Goal: Task Accomplishment & Management: Complete application form

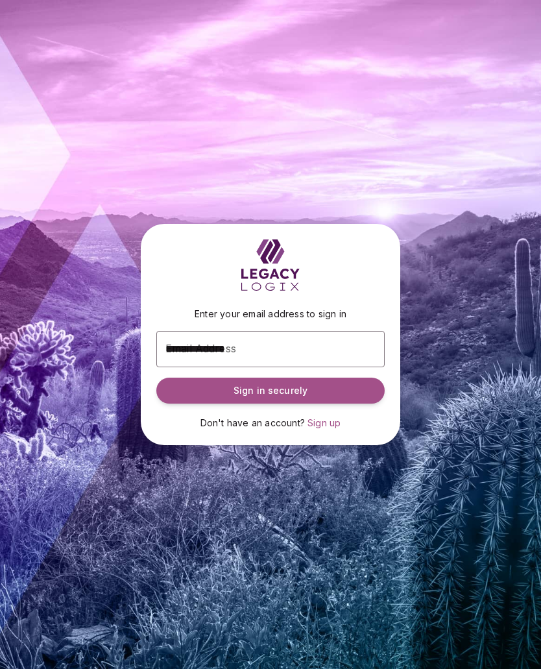
click at [278, 397] on span "Sign in securely" at bounding box center [270, 390] width 74 height 13
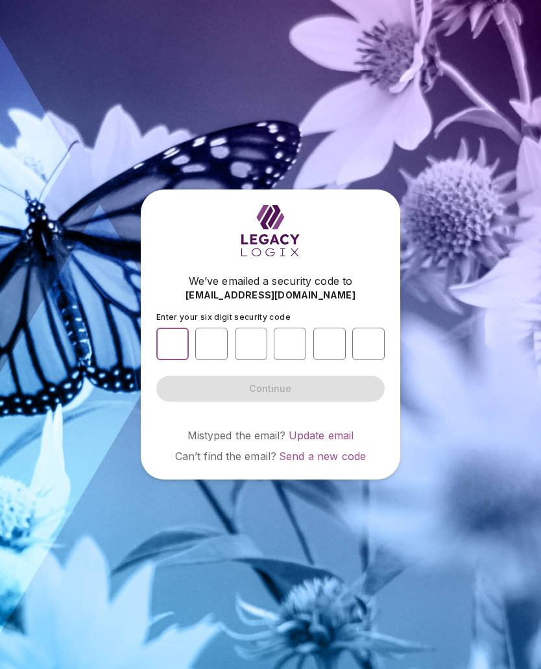
click at [182, 351] on input "number" at bounding box center [172, 343] width 32 height 32
paste input "*"
type input "*"
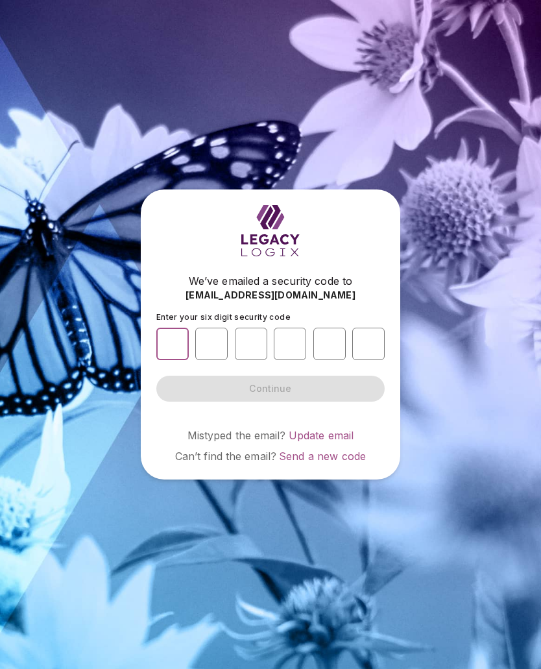
type input "*"
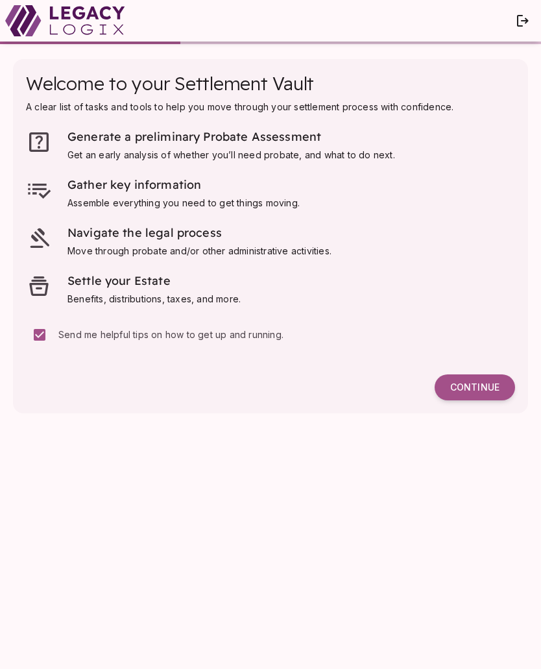
click at [477, 379] on button "Continue" at bounding box center [474, 387] width 80 height 26
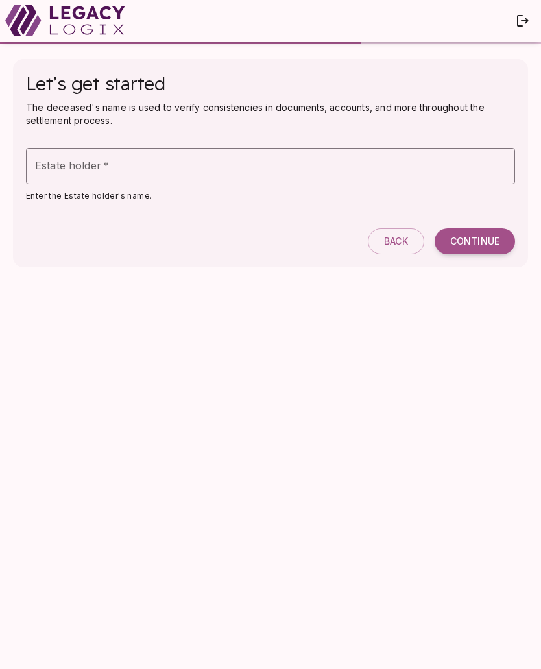
click at [67, 165] on div "Estate holder   * Estate holder   *" at bounding box center [270, 166] width 489 height 36
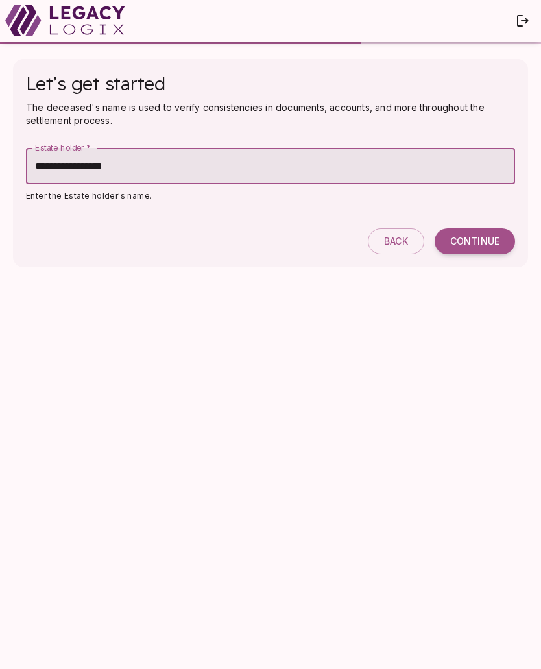
type input "**********"
click at [475, 246] on span "Continue" at bounding box center [474, 241] width 49 height 12
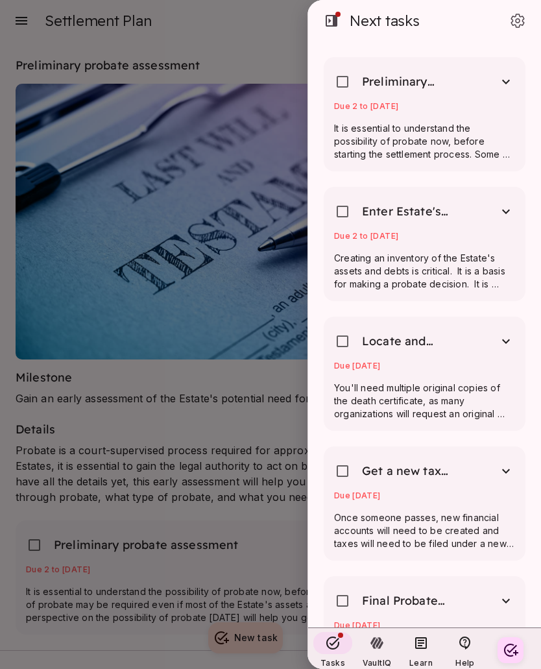
click at [446, 145] on p "It is essential to understand the possibility of probate now, before starting t…" at bounding box center [424, 141] width 181 height 39
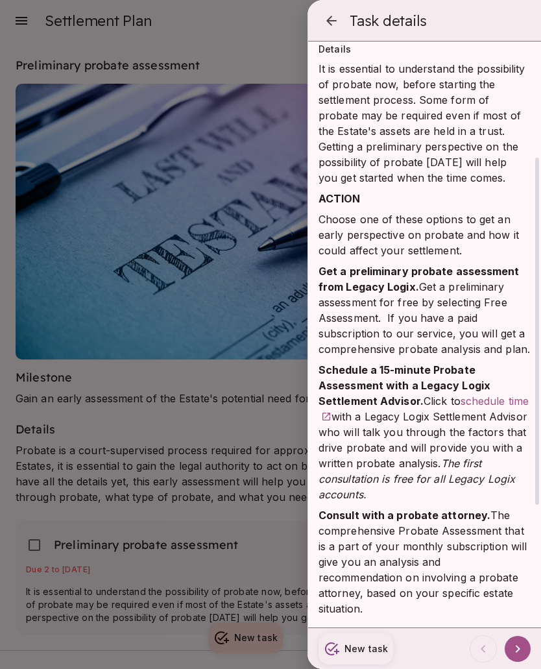
scroll to position [231, 0]
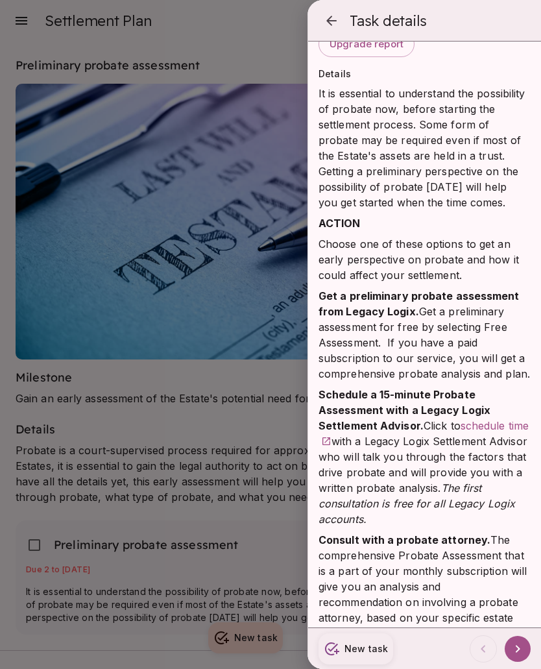
click at [447, 299] on strong "Get a preliminary probate assessment from Legacy Logix." at bounding box center [420, 303] width 204 height 29
click at [394, 306] on strong "Get a preliminary probate assessment from Legacy Logix." at bounding box center [420, 303] width 204 height 29
click at [339, 23] on icon "button" at bounding box center [332, 21] width 16 height 16
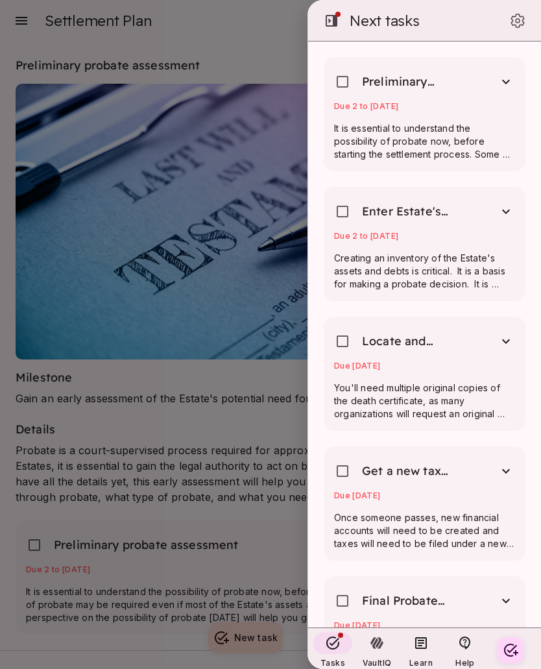
click at [202, 438] on div at bounding box center [270, 334] width 541 height 669
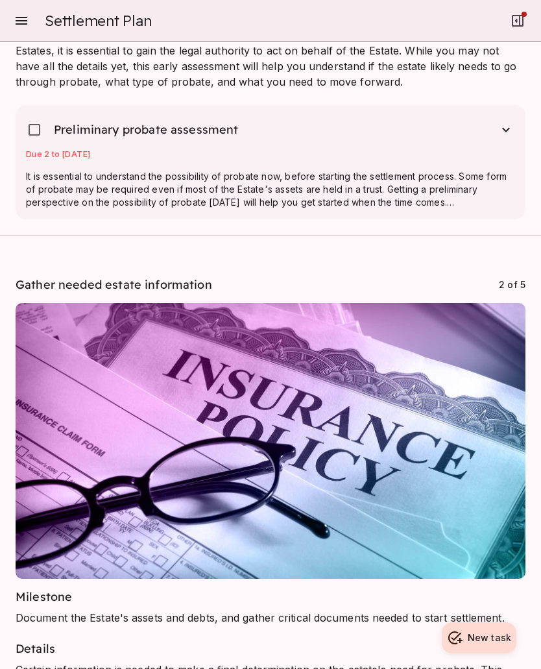
scroll to position [401, 0]
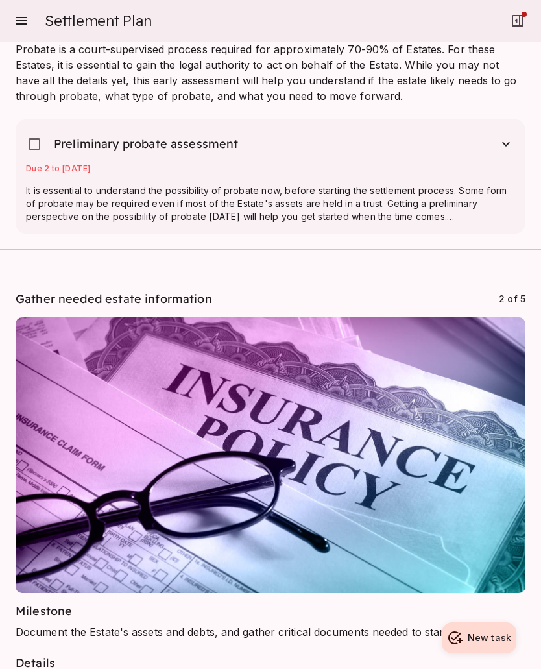
click at [509, 150] on icon "button" at bounding box center [506, 144] width 16 height 16
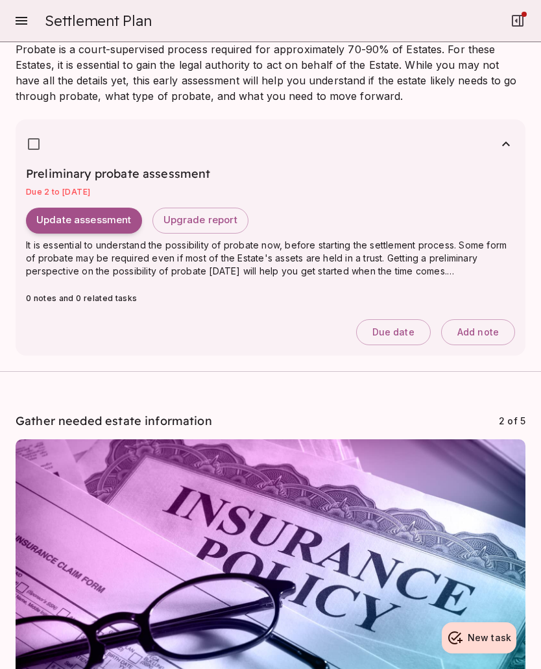
click at [403, 332] on span "Due date" at bounding box center [393, 332] width 42 height 12
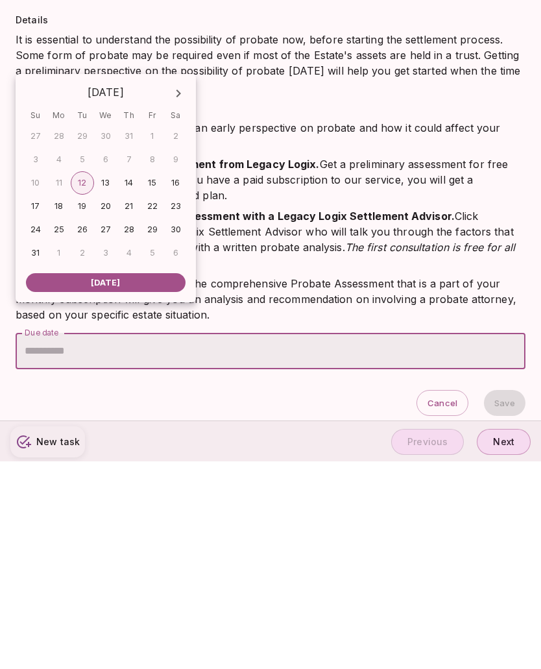
scroll to position [23, 0]
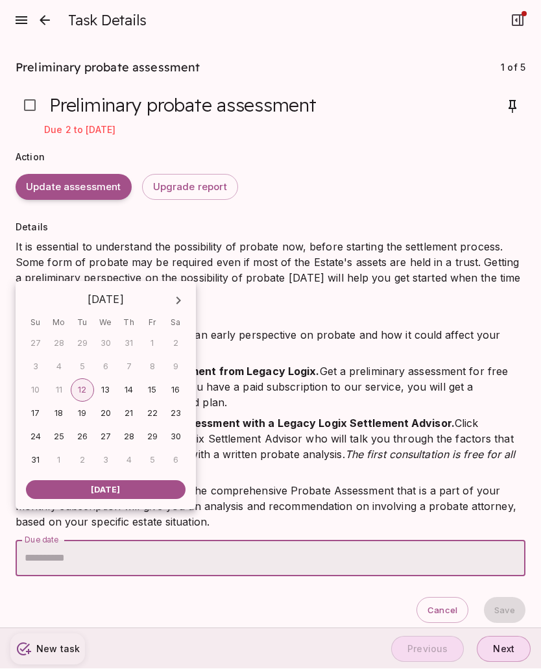
click at [333, 294] on div "It is essential to understand the possibility of probate now, before starting t…" at bounding box center [271, 384] width 510 height 291
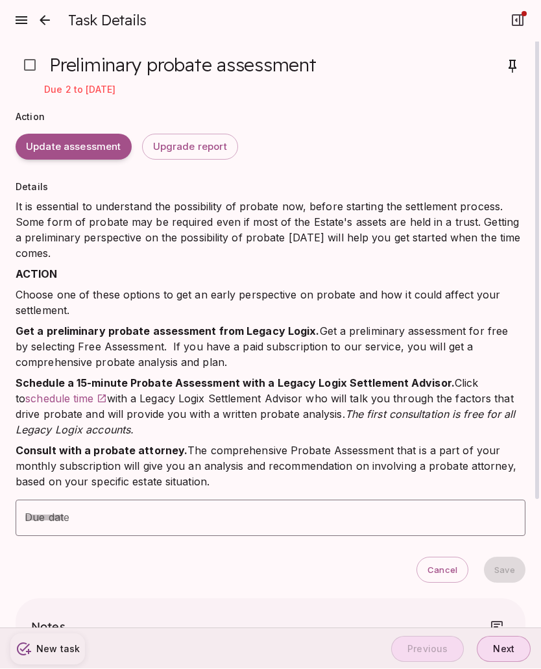
scroll to position [0, 0]
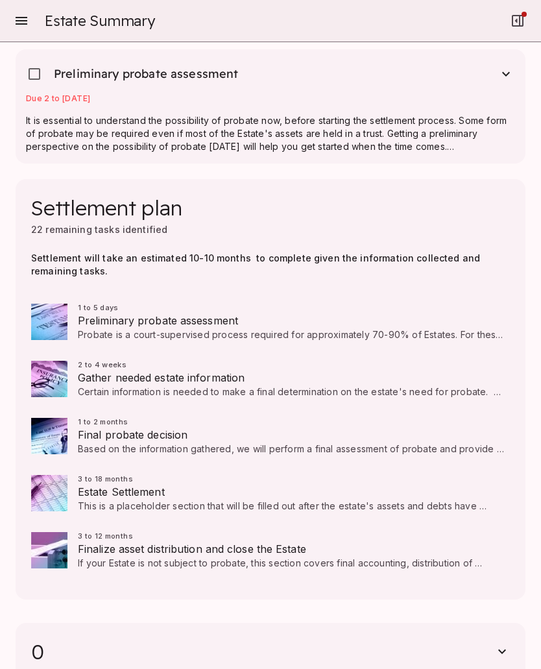
scroll to position [113, 0]
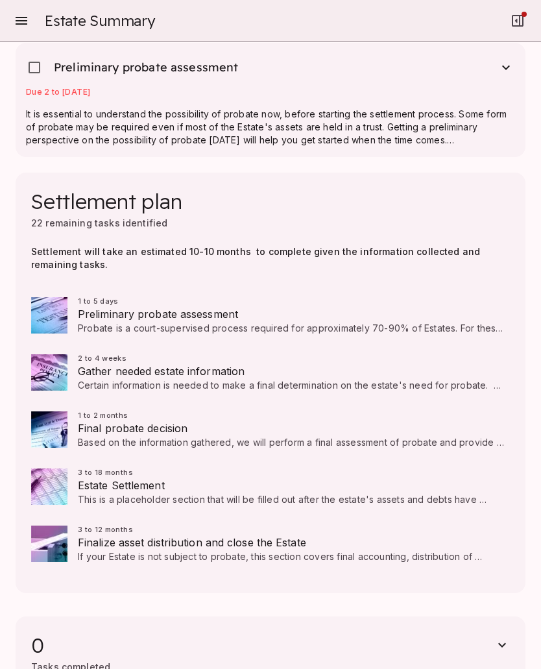
click at [93, 377] on span "Gather needed estate information" at bounding box center [291, 371] width 427 height 16
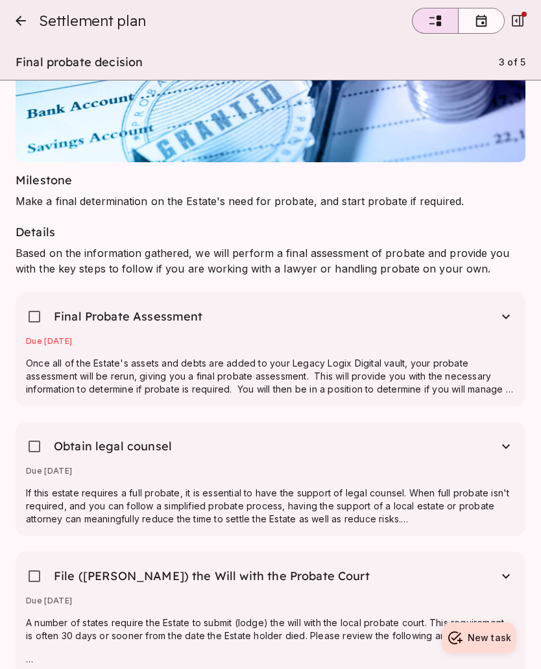
scroll to position [2189, 0]
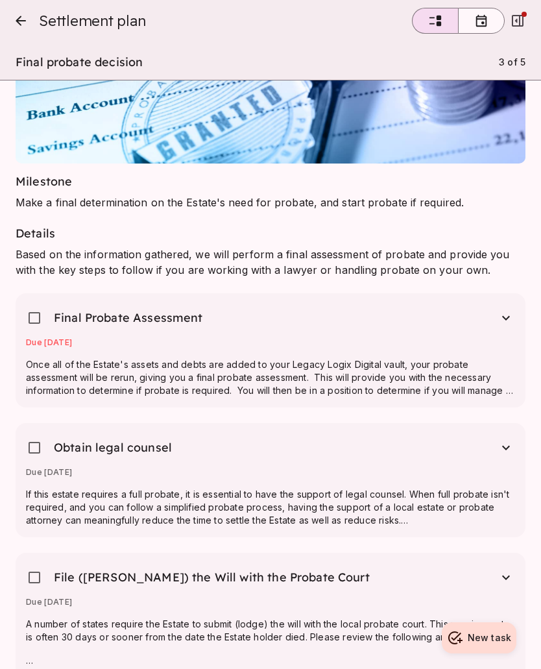
click at [30, 23] on button "close" at bounding box center [21, 21] width 26 height 26
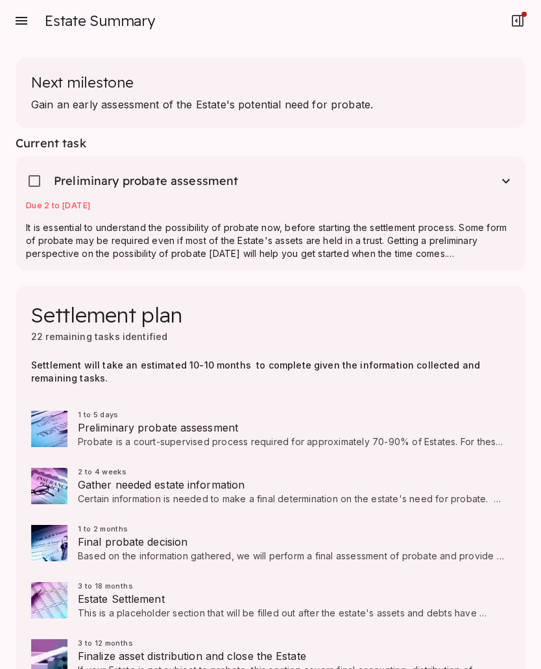
scroll to position [0, 0]
click at [506, 184] on icon "button" at bounding box center [506, 181] width 16 height 16
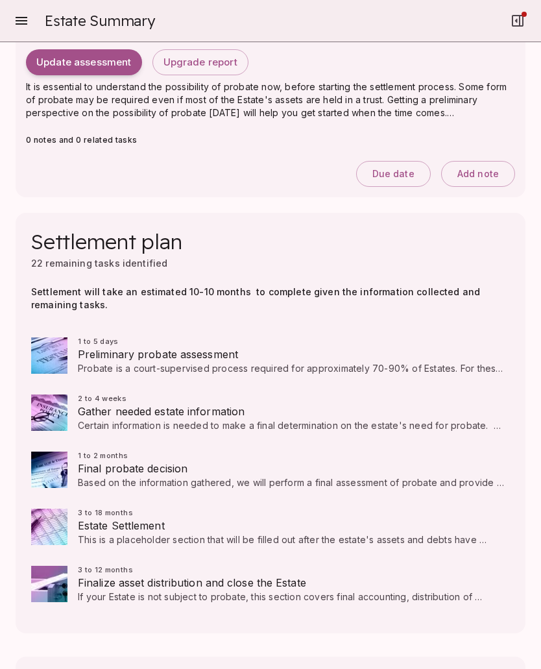
scroll to position [196, 0]
click at [220, 365] on span "Probate is a court-supervised process required for approximately 70-90% of Esta…" at bounding box center [291, 387] width 427 height 50
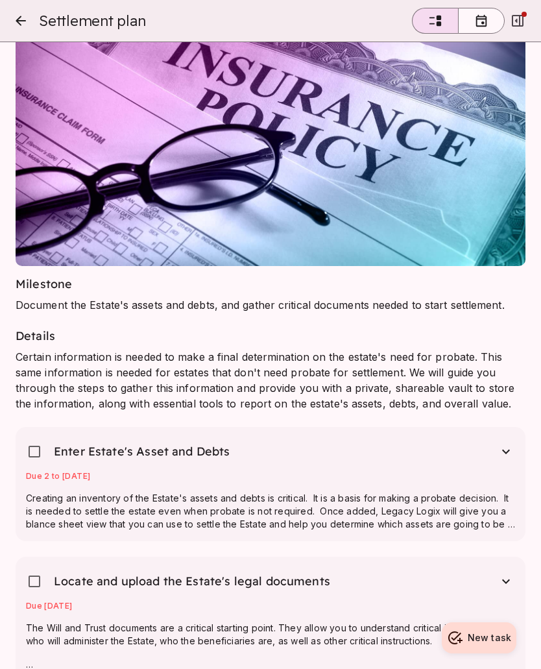
scroll to position [757, 0]
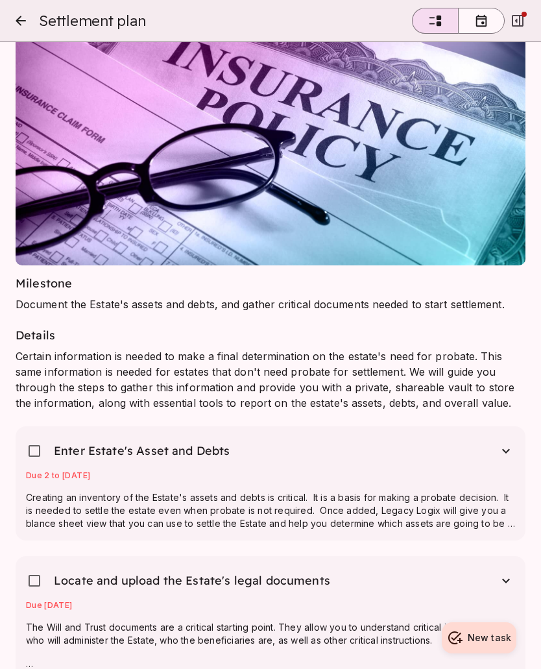
click at [506, 453] on icon "button" at bounding box center [506, 451] width 16 height 16
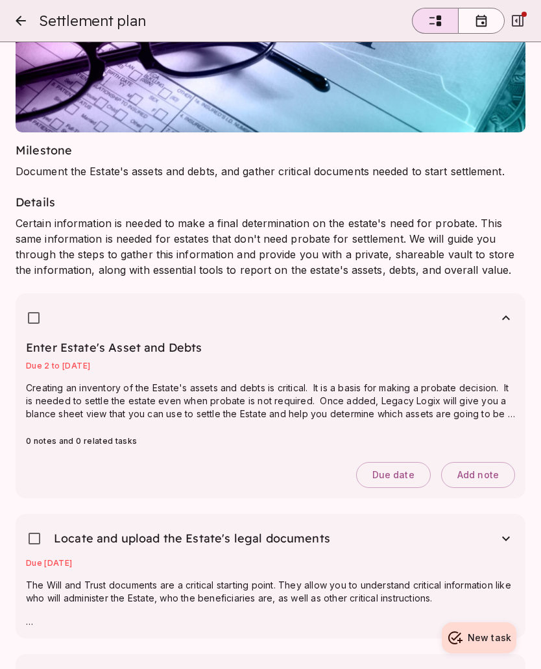
scroll to position [891, 0]
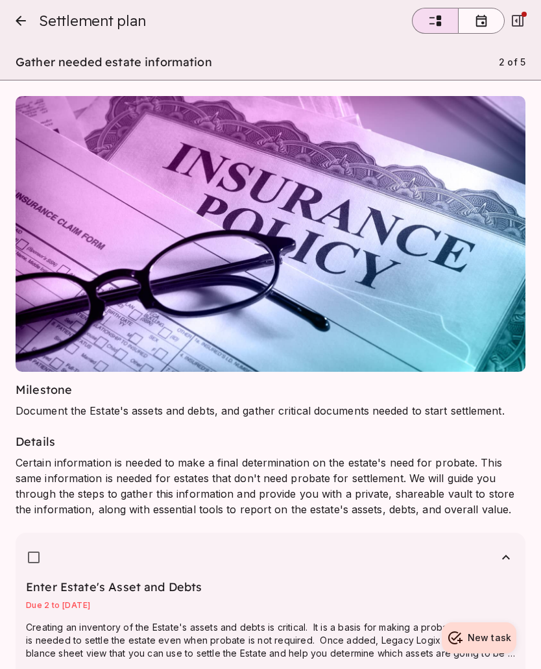
click at [483, 24] on icon "button" at bounding box center [481, 21] width 11 height 12
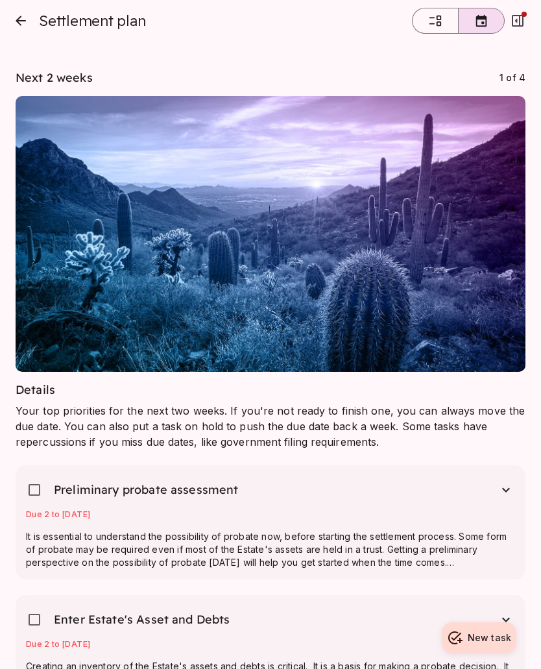
scroll to position [0, 0]
click at [440, 29] on button "button" at bounding box center [435, 21] width 47 height 26
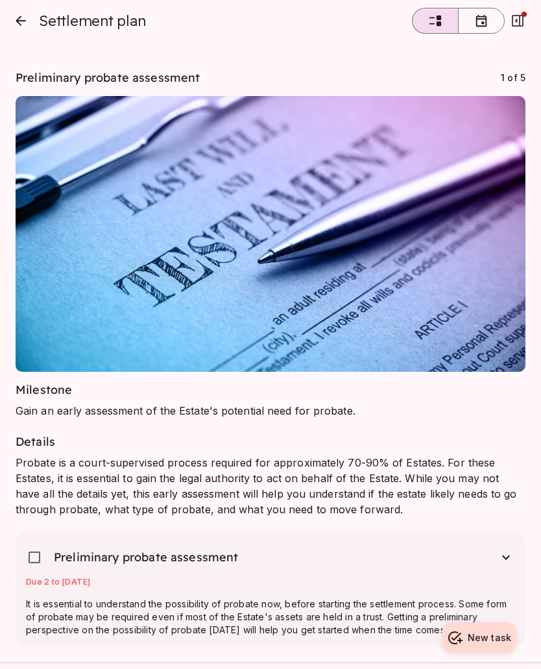
click at [481, 29] on button "button" at bounding box center [481, 21] width 47 height 26
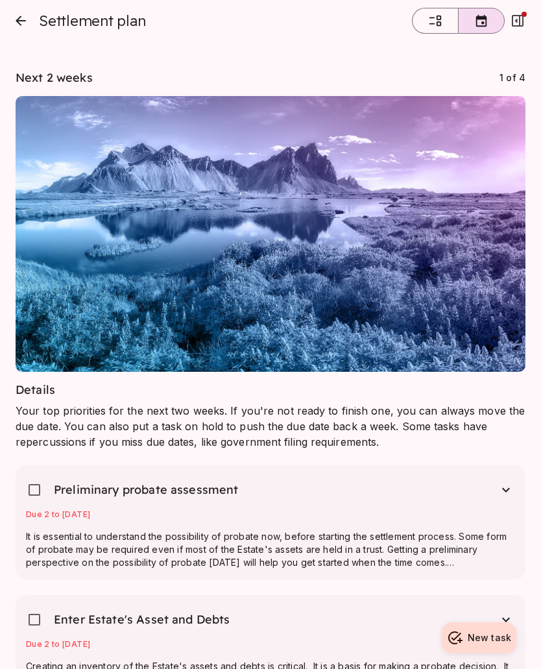
click at [32, 19] on button "close" at bounding box center [21, 21] width 26 height 26
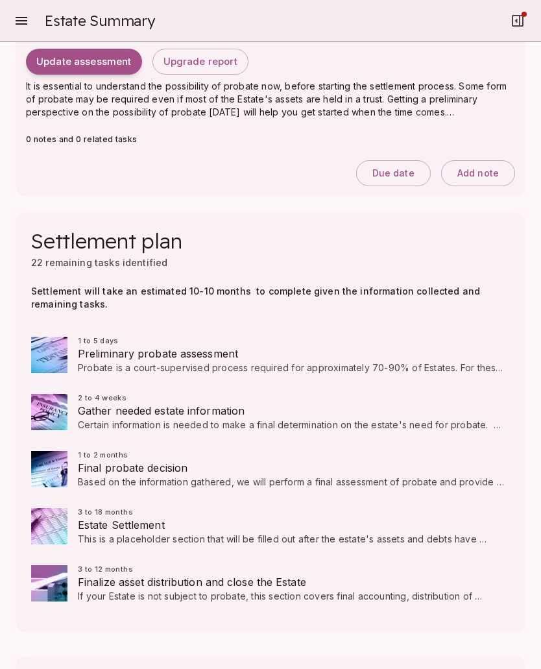
click at [25, 21] on icon "button" at bounding box center [22, 21] width 12 height 8
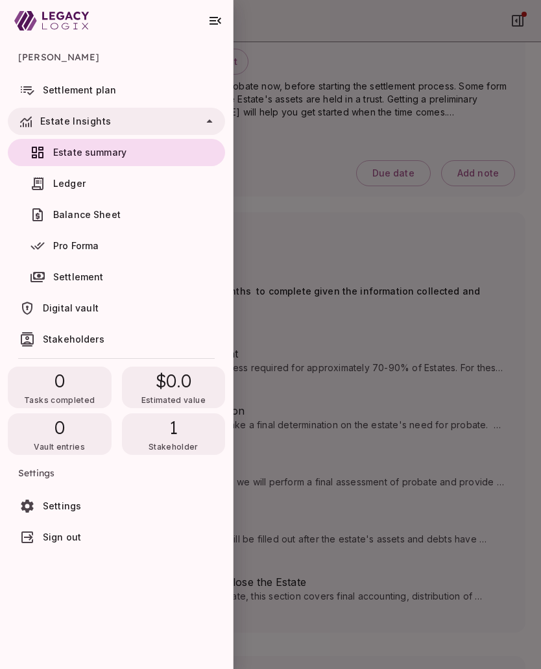
click at [71, 183] on span "Ledger" at bounding box center [69, 183] width 32 height 11
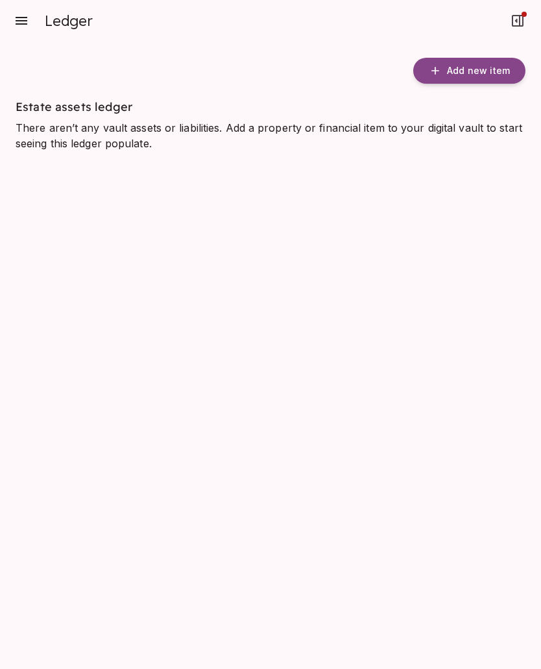
click at [18, 26] on icon "button" at bounding box center [22, 21] width 16 height 16
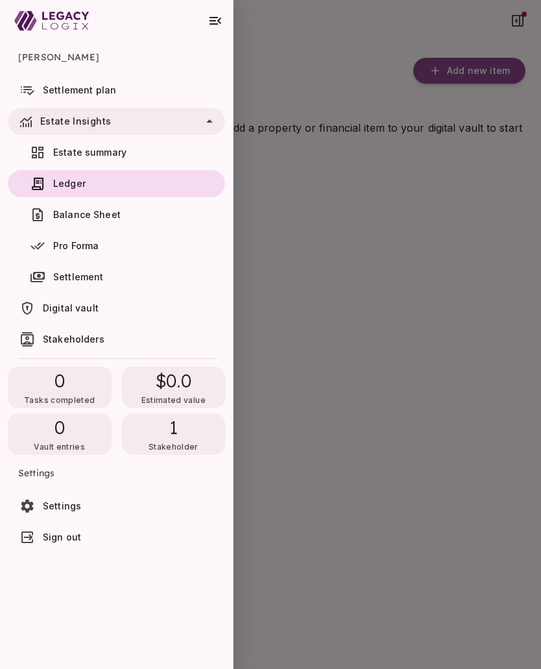
click at [213, 24] on icon "button" at bounding box center [215, 21] width 12 height 8
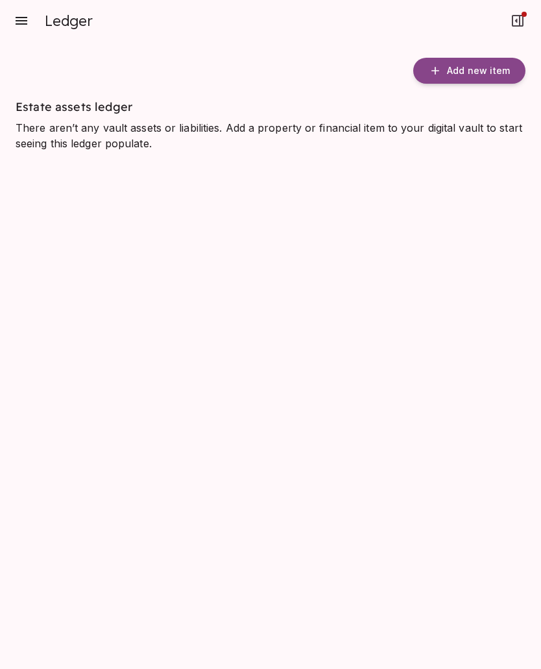
click at [27, 23] on icon "button" at bounding box center [22, 21] width 12 height 8
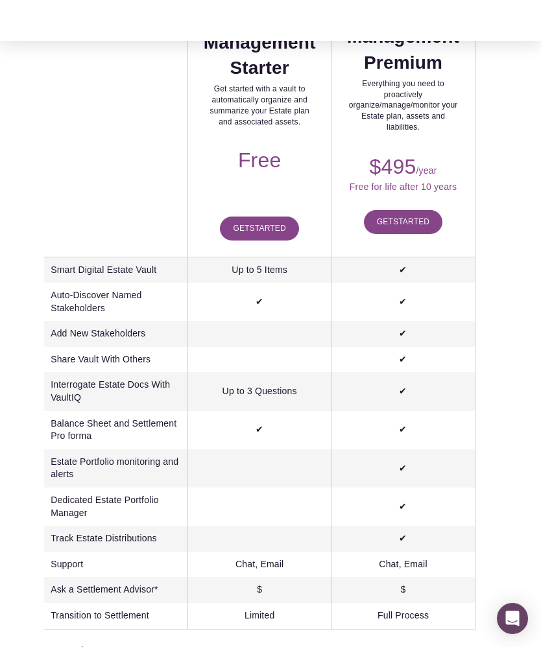
scroll to position [268, 0]
